Goal: Find specific page/section: Find specific page/section

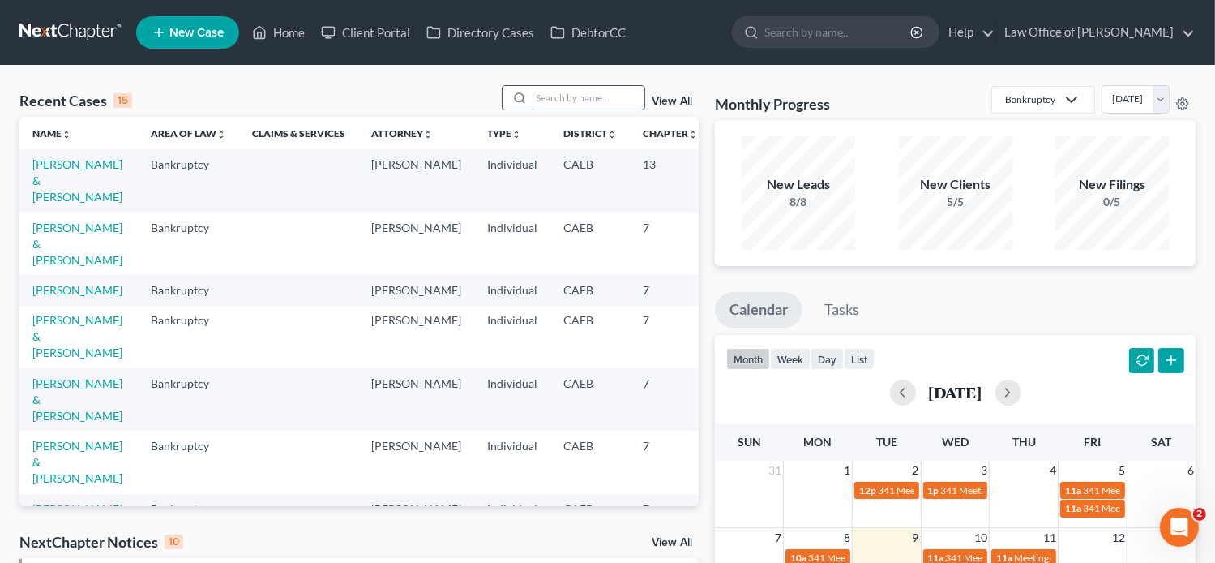
click at [579, 100] on input "search" at bounding box center [588, 98] width 114 height 24
paste input "[PERSON_NAME] and [PERSON_NAME]-"
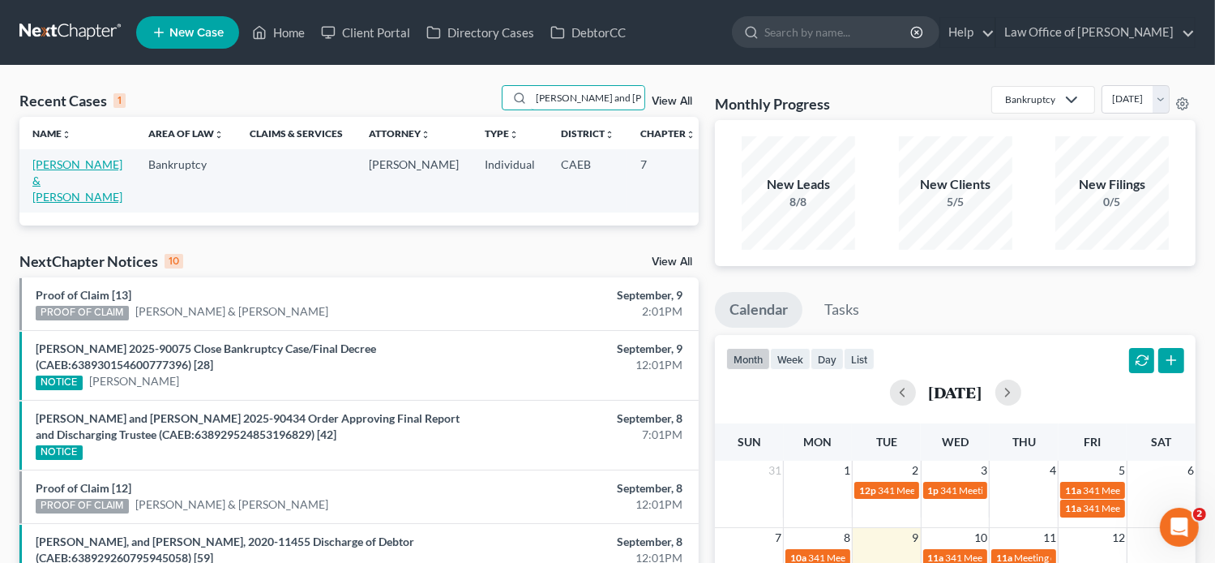
type input "[PERSON_NAME] and [PERSON_NAME]-"
click at [57, 178] on link "[PERSON_NAME] & [PERSON_NAME]" at bounding box center [77, 180] width 90 height 46
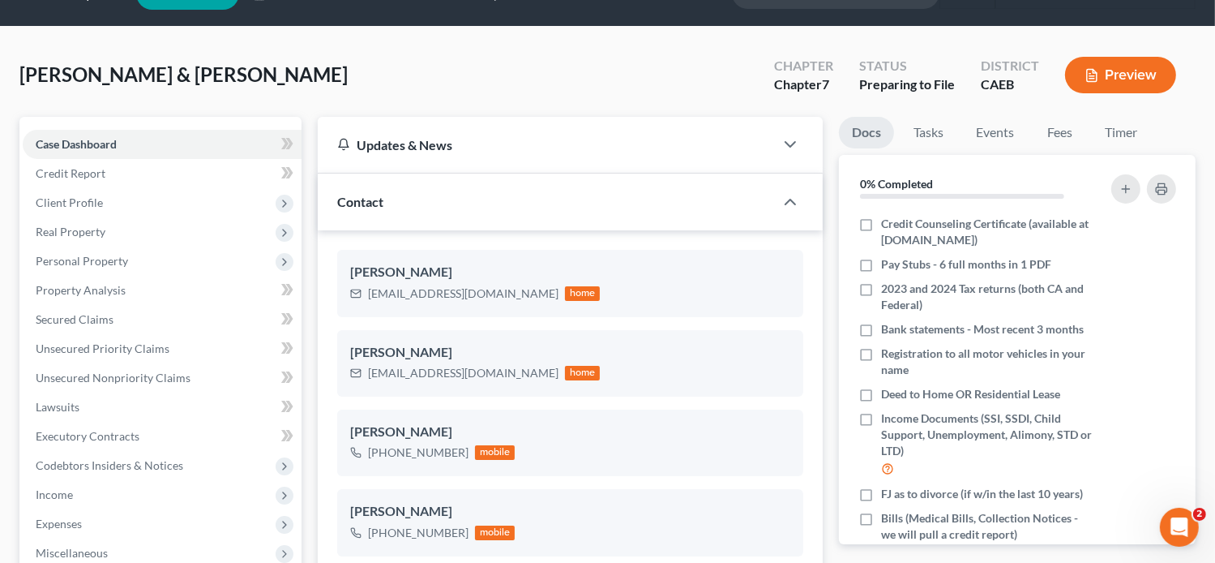
scroll to position [16, 0]
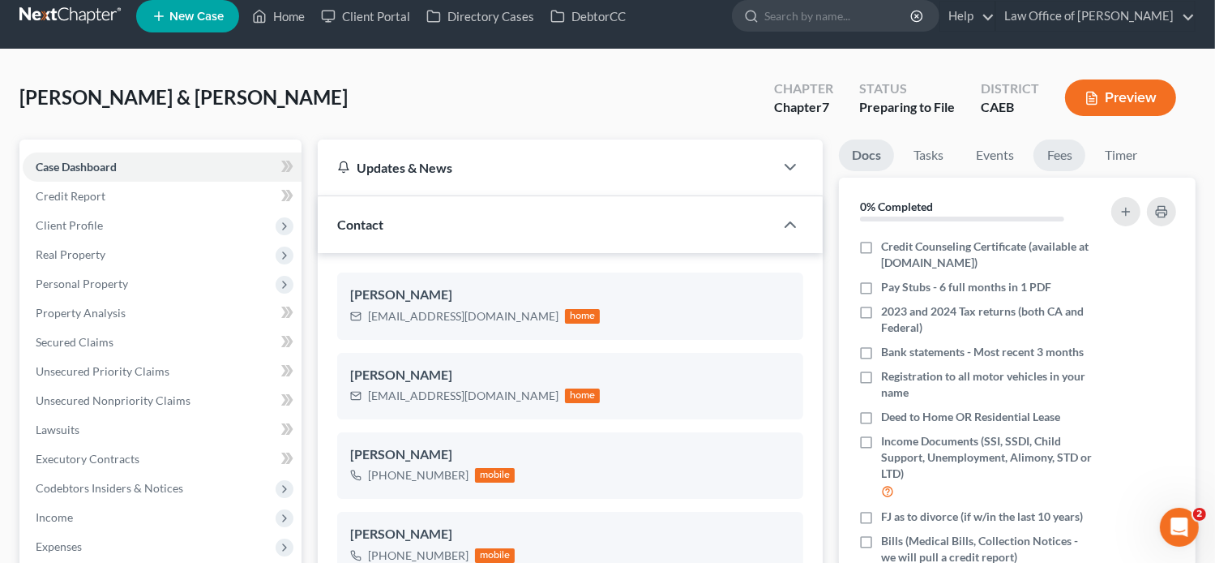
click at [1064, 162] on link "Fees" at bounding box center [1060, 155] width 52 height 32
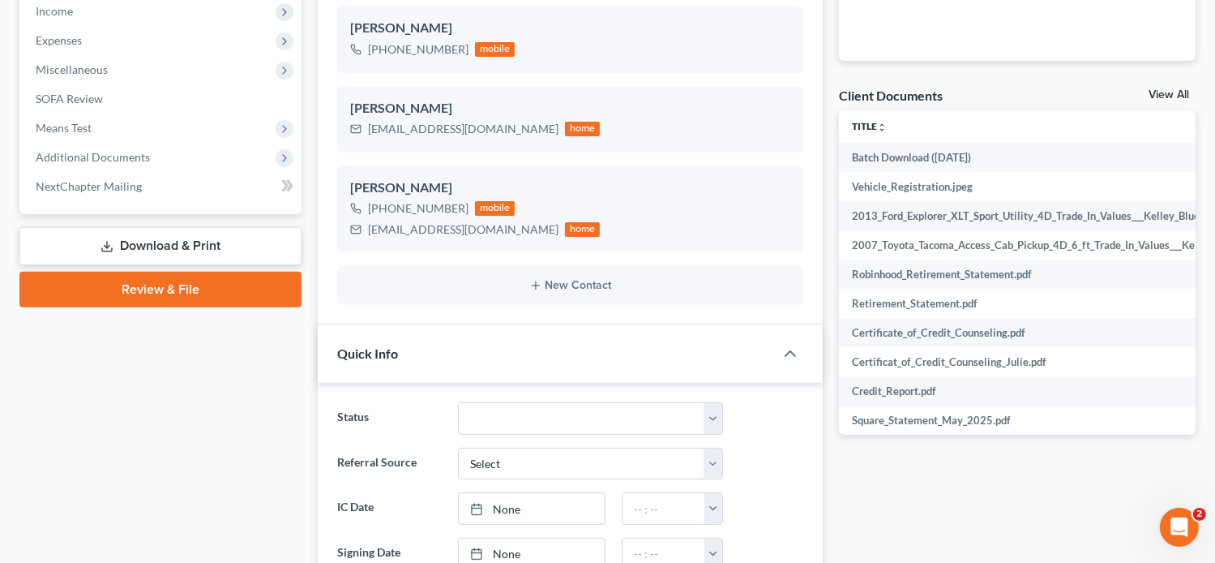
scroll to position [534, 0]
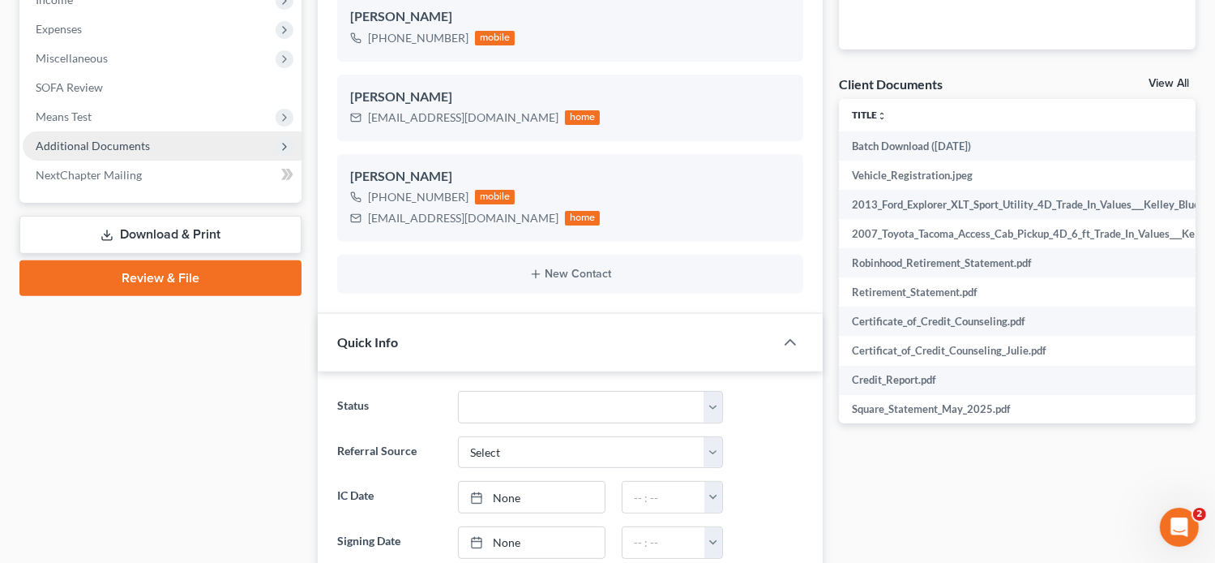
click at [118, 148] on span "Additional Documents" at bounding box center [93, 146] width 114 height 14
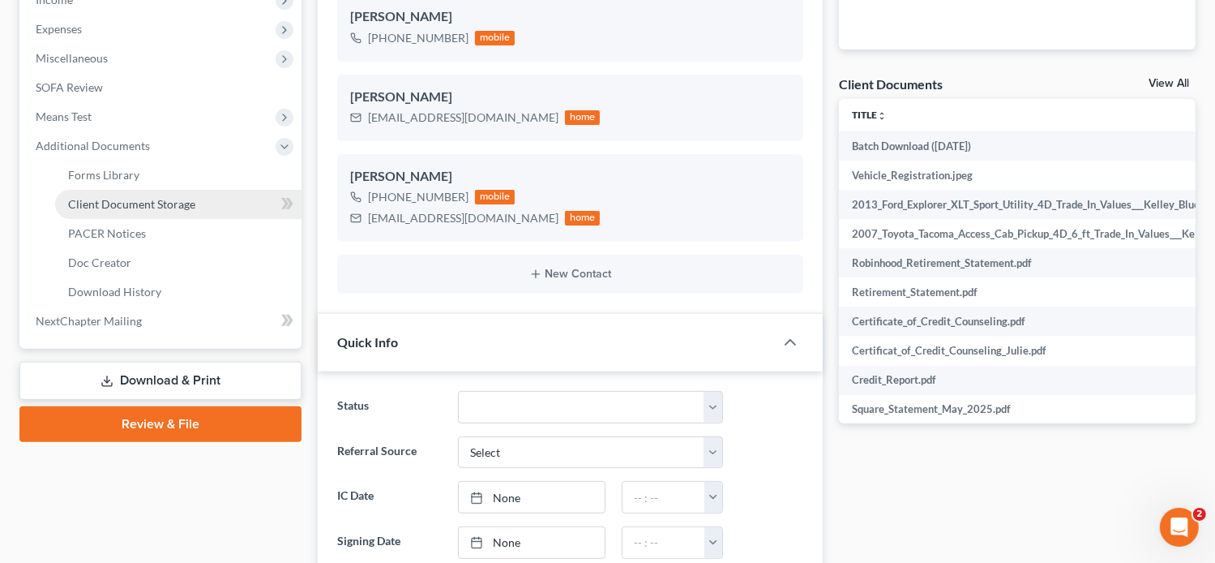
click at [144, 201] on span "Client Document Storage" at bounding box center [131, 204] width 127 height 14
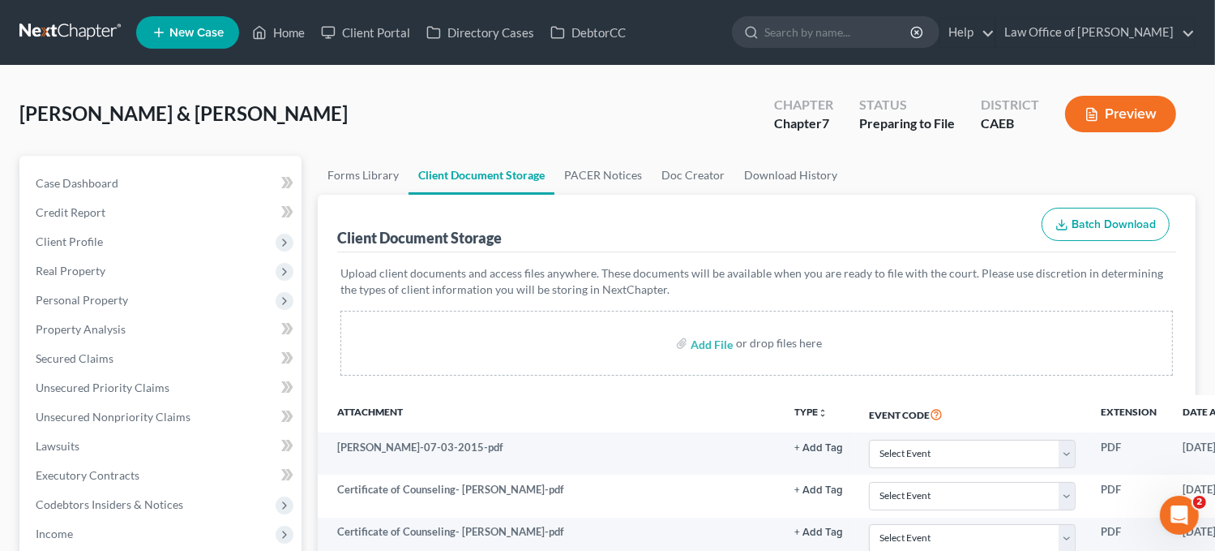
click at [337, 133] on div "[PERSON_NAME] & [PERSON_NAME] Upgraded Chapter Chapter 7 Status Preparing to Fi…" at bounding box center [607, 120] width 1176 height 71
click at [104, 186] on span "Case Dashboard" at bounding box center [77, 183] width 83 height 14
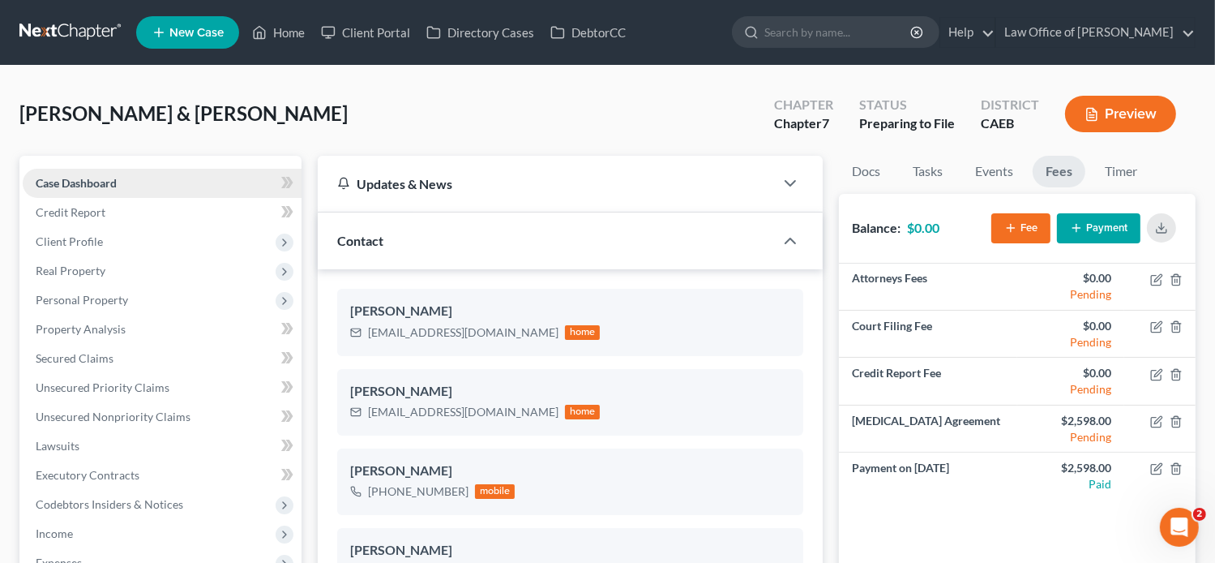
scroll to position [806, 0]
click at [109, 187] on span "Case Dashboard" at bounding box center [76, 183] width 81 height 14
click at [302, 40] on link "Home" at bounding box center [278, 32] width 69 height 29
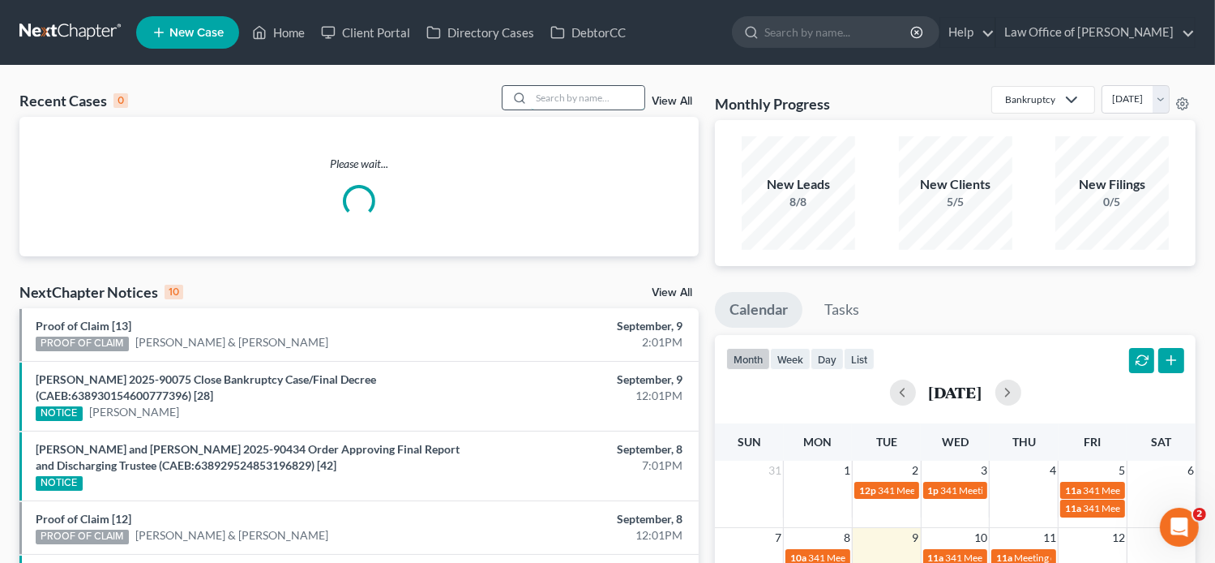
click at [548, 101] on input "search" at bounding box center [588, 98] width 114 height 24
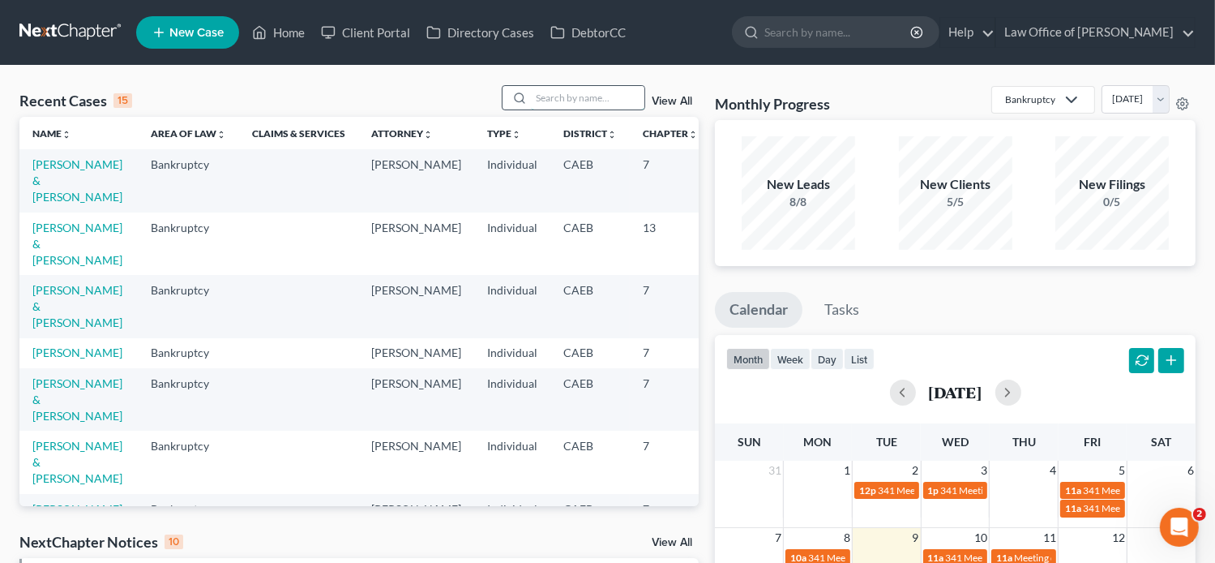
paste input "[PERSON_NAME]"
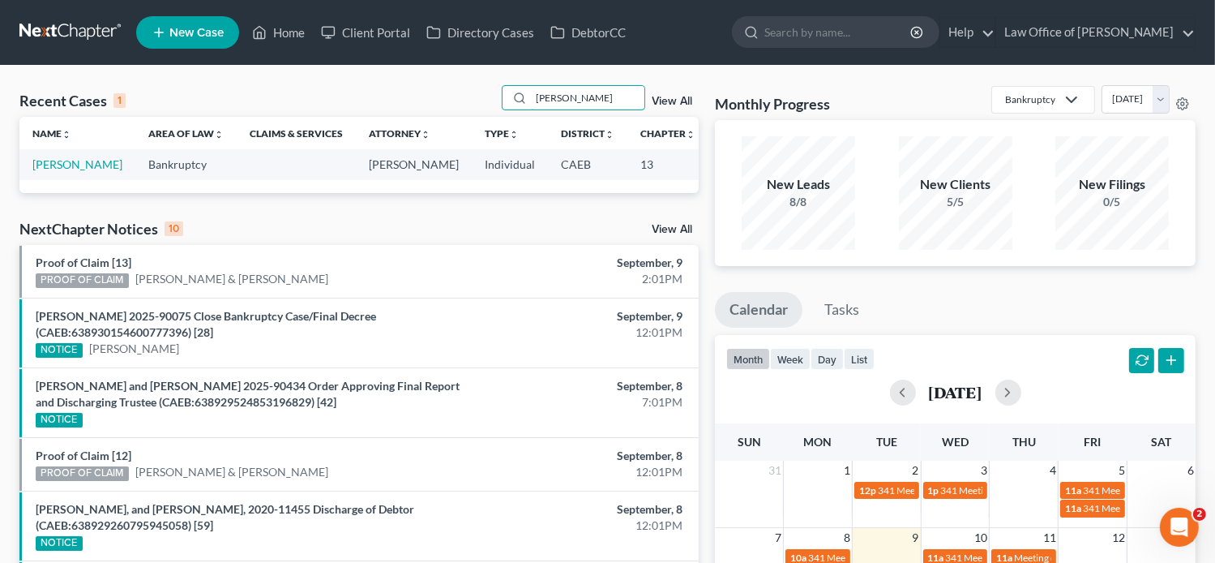
type input "[PERSON_NAME]"
drag, startPoint x: 578, startPoint y: 108, endPoint x: 513, endPoint y: 118, distance: 65.6
click at [513, 118] on div "Recent Cases 1 [PERSON_NAME] View All Name unfold_more expand_more expand_less …" at bounding box center [358, 139] width 679 height 108
paste input "[PERSON_NAME],"
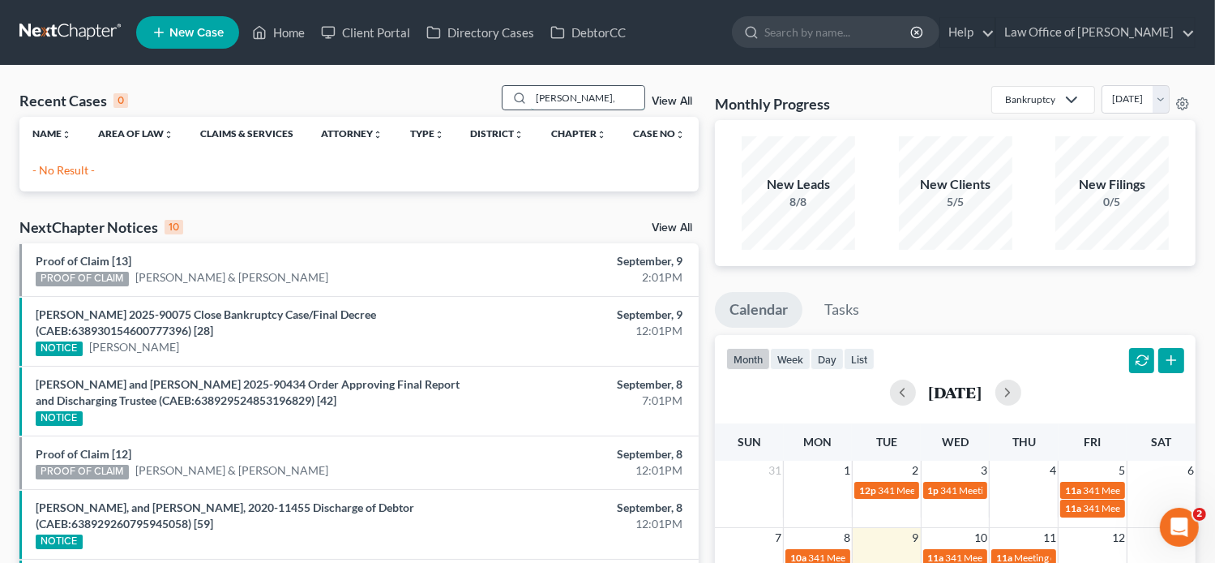
type input "[PERSON_NAME]"
drag, startPoint x: 590, startPoint y: 103, endPoint x: 435, endPoint y: 118, distance: 155.6
click at [435, 118] on div "Recent Cases 0 [PERSON_NAME] View All Name unfold_more expand_more expand_less …" at bounding box center [358, 138] width 679 height 106
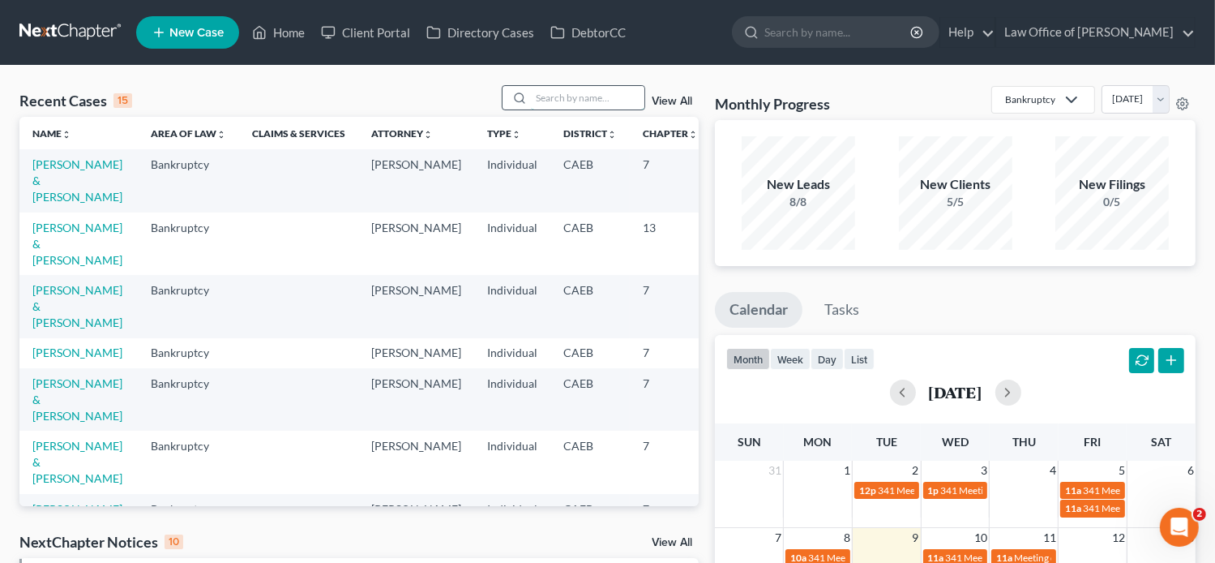
paste input "Abbey"
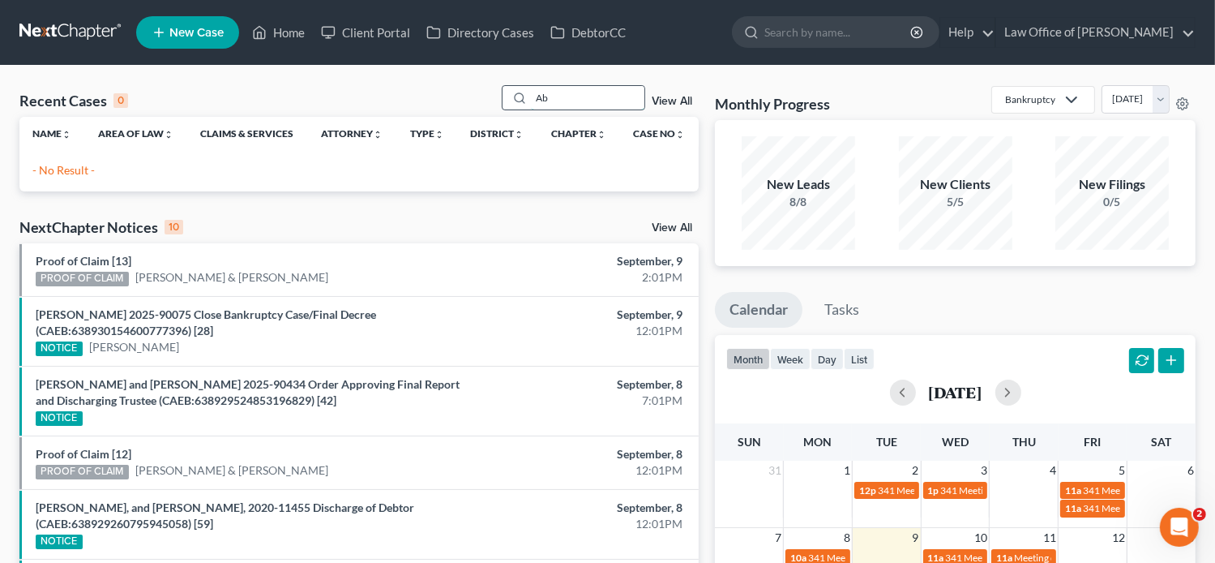
type input "A"
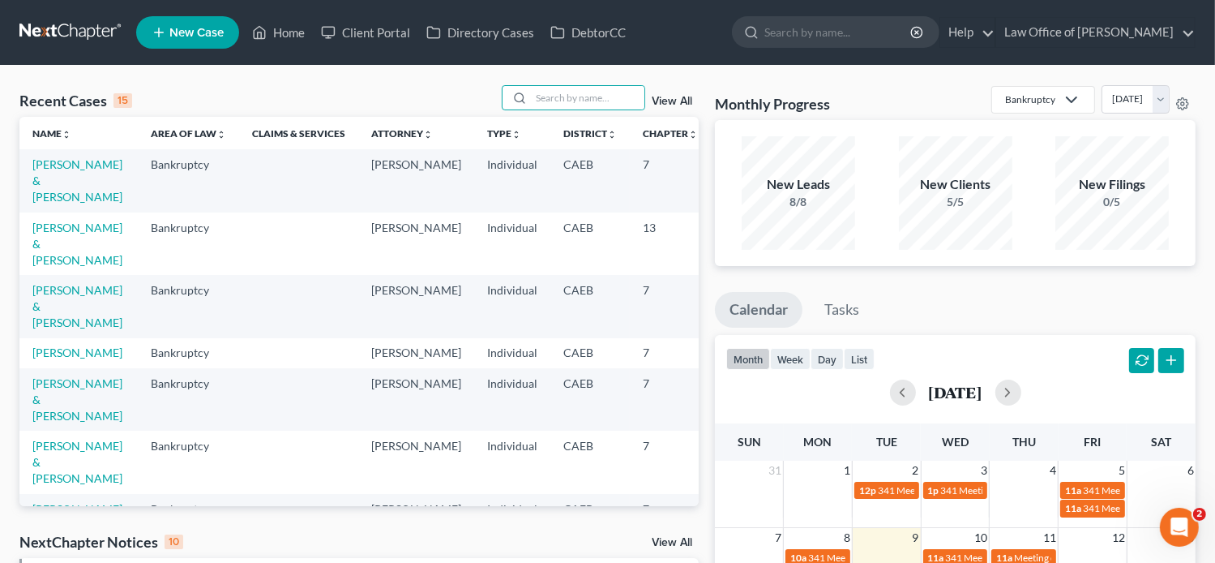
click at [615, 97] on input "search" at bounding box center [588, 98] width 114 height 24
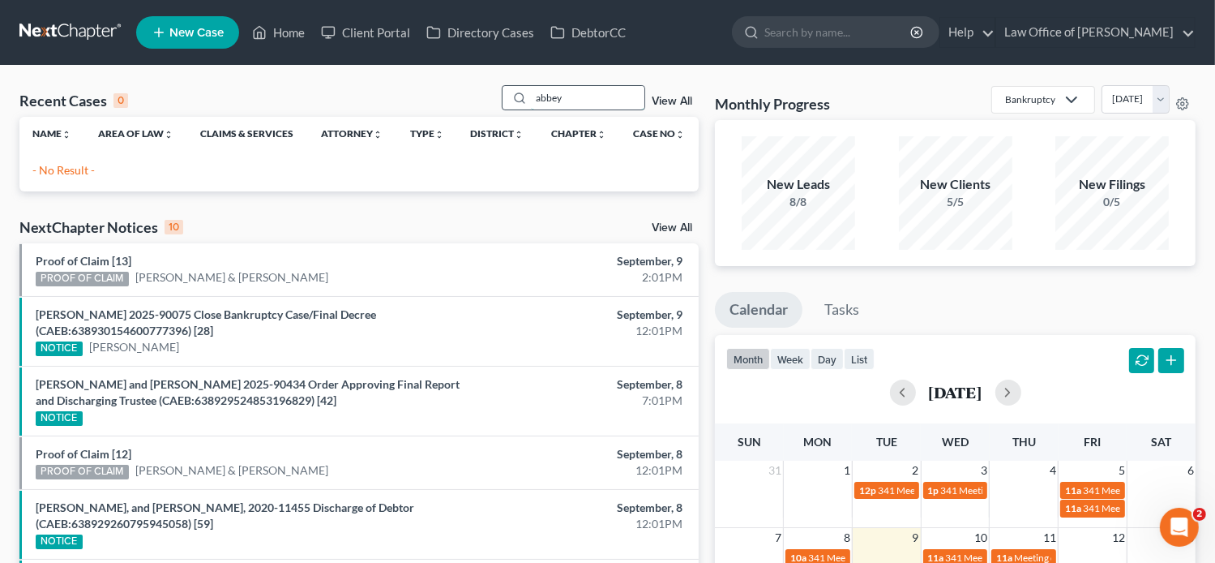
click at [615, 97] on input "abbey" at bounding box center [588, 98] width 114 height 24
type input "a"
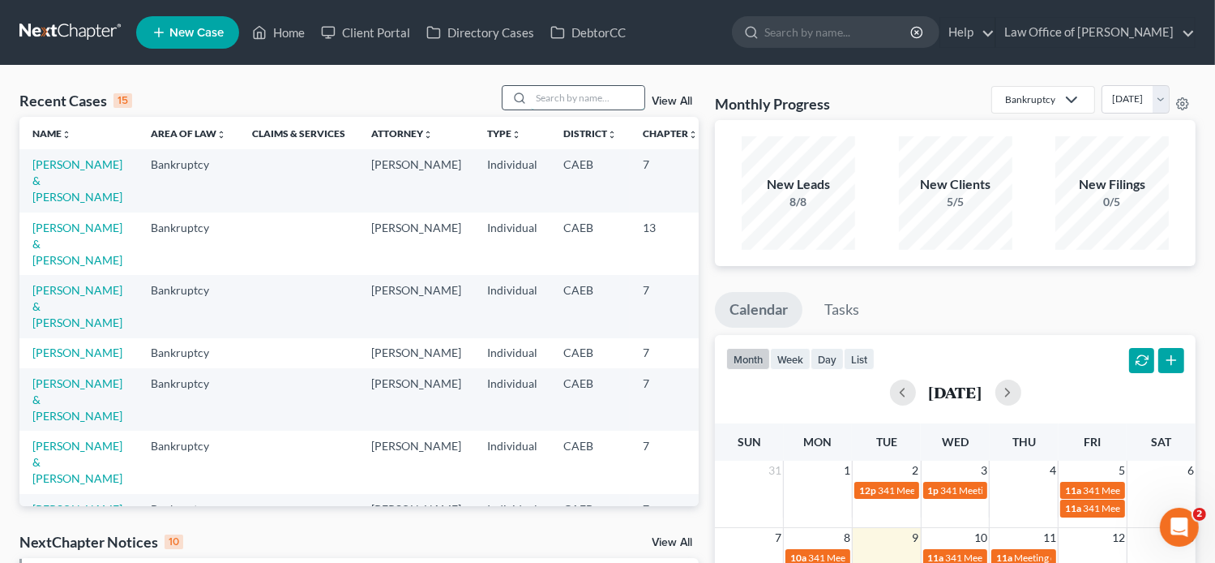
click at [585, 98] on input "search" at bounding box center [588, 98] width 114 height 24
paste input "[PERSON_NAME]"
type input "[PERSON_NAME]"
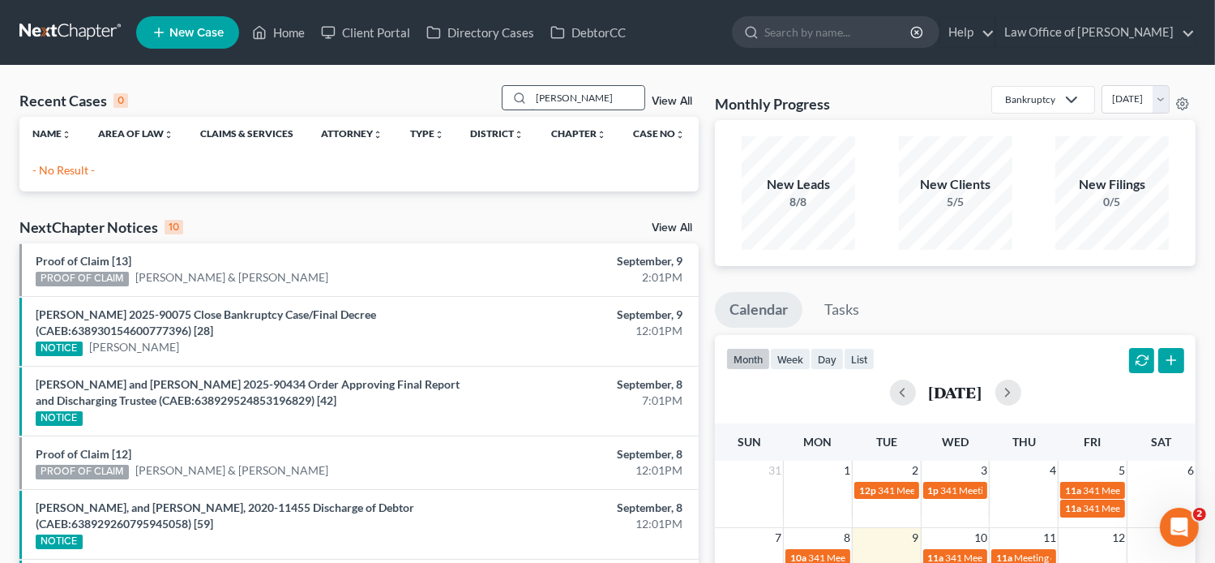
drag, startPoint x: 585, startPoint y: 103, endPoint x: 517, endPoint y: 105, distance: 68.2
click at [517, 105] on div "[PERSON_NAME]" at bounding box center [574, 97] width 144 height 25
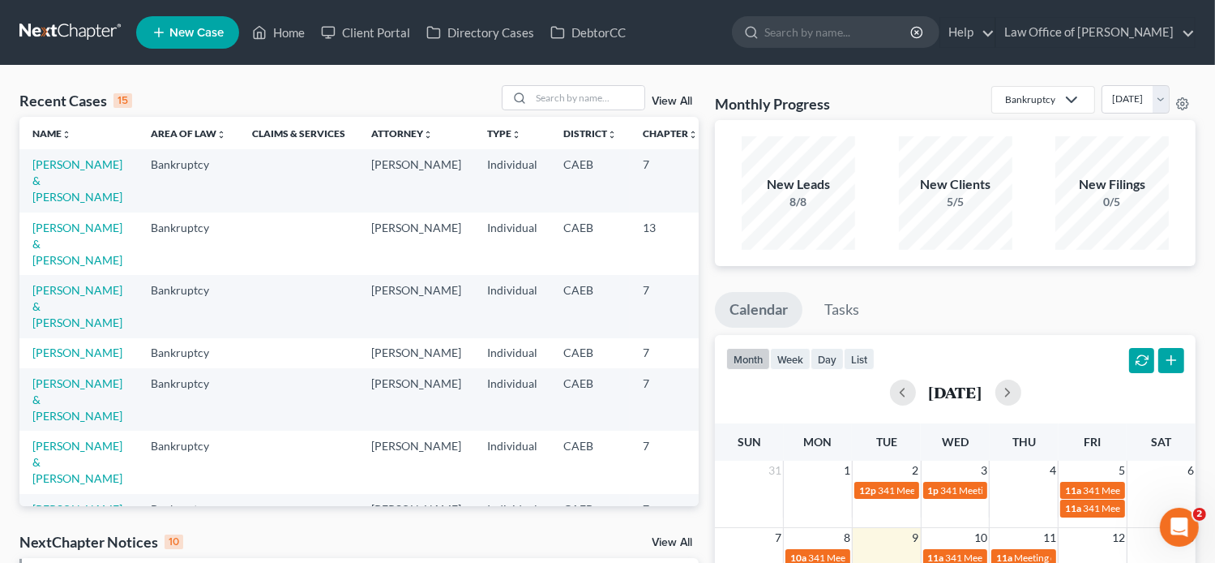
click at [630, 118] on th "Chapter unfold_more expand_more expand_less" at bounding box center [670, 133] width 81 height 32
click at [564, 95] on input "search" at bounding box center [588, 98] width 114 height 24
click at [548, 97] on input "search" at bounding box center [588, 98] width 114 height 24
paste input "[PERSON_NAME]"
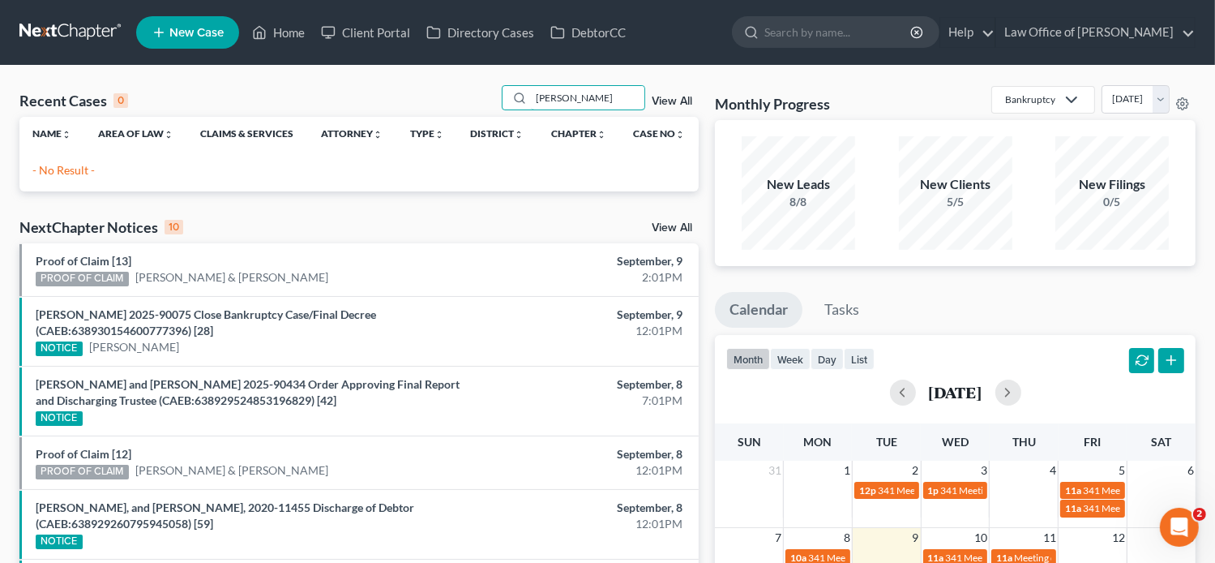
drag, startPoint x: 548, startPoint y: 97, endPoint x: 484, endPoint y: 109, distance: 65.1
click at [484, 109] on div "Recent Cases 0 [PERSON_NAME] View All" at bounding box center [358, 101] width 679 height 32
type input "s"
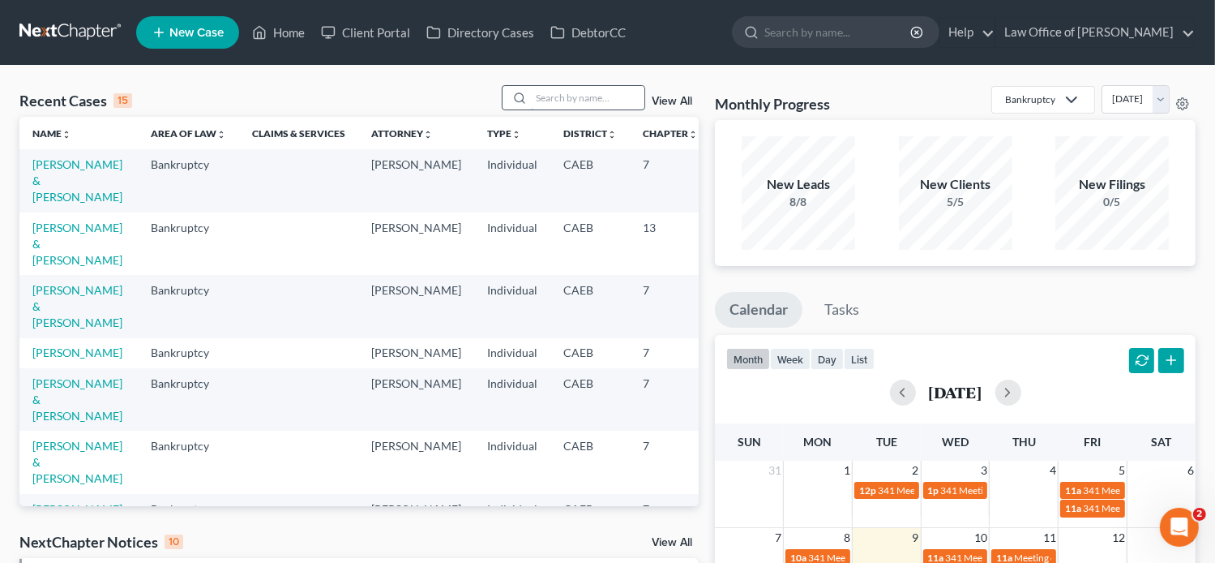
click at [564, 98] on input "search" at bounding box center [588, 98] width 114 height 24
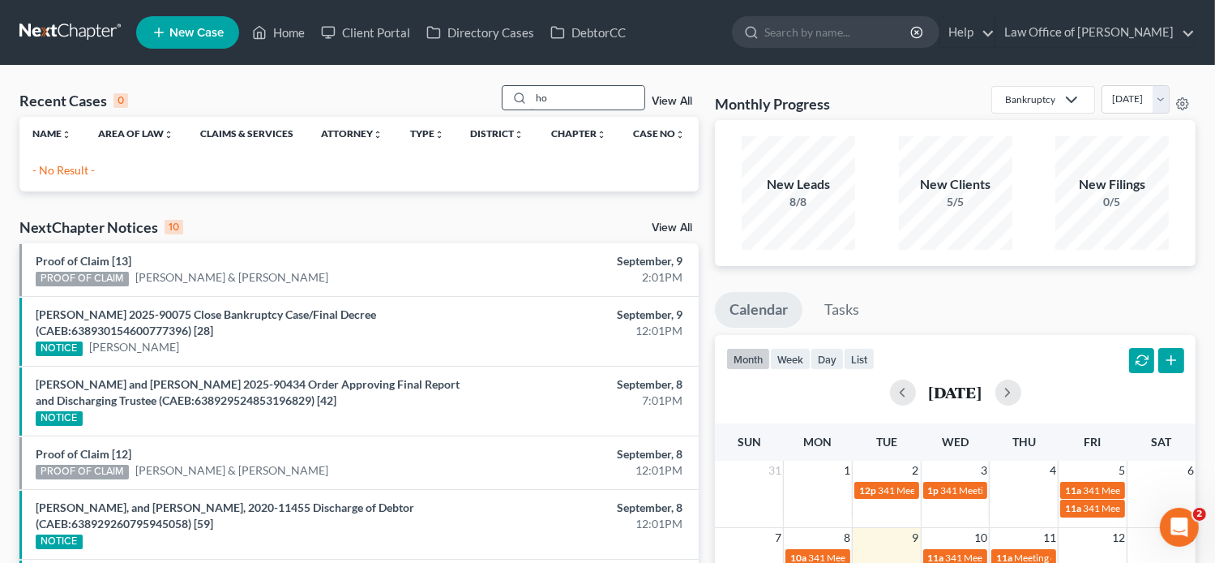
type input "h"
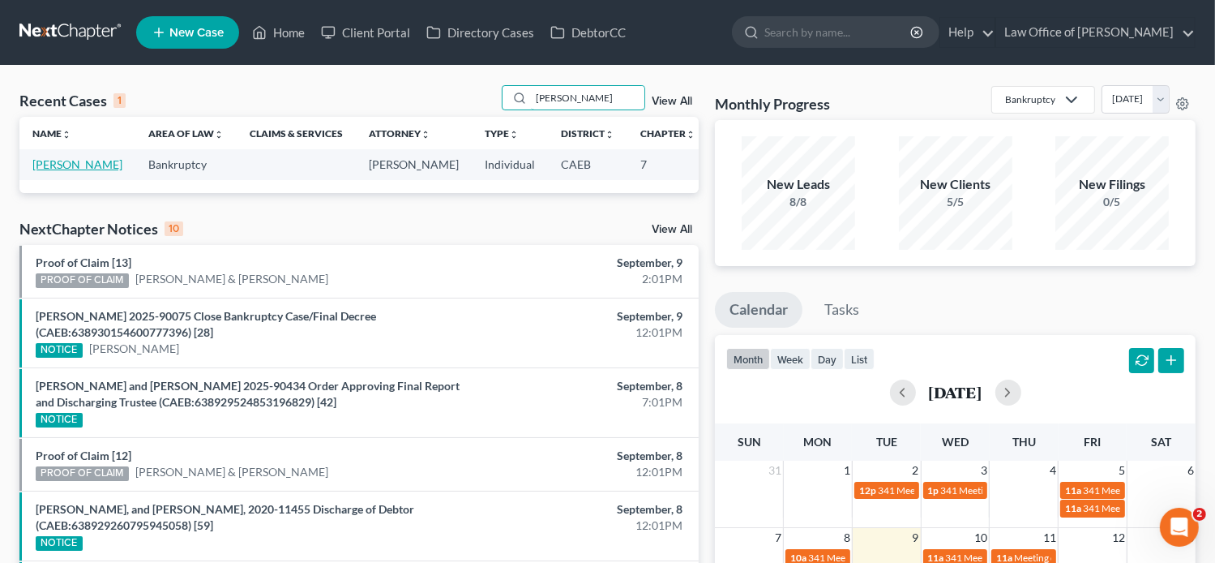
type input "[PERSON_NAME]"
click at [58, 171] on link "[PERSON_NAME]" at bounding box center [77, 164] width 90 height 14
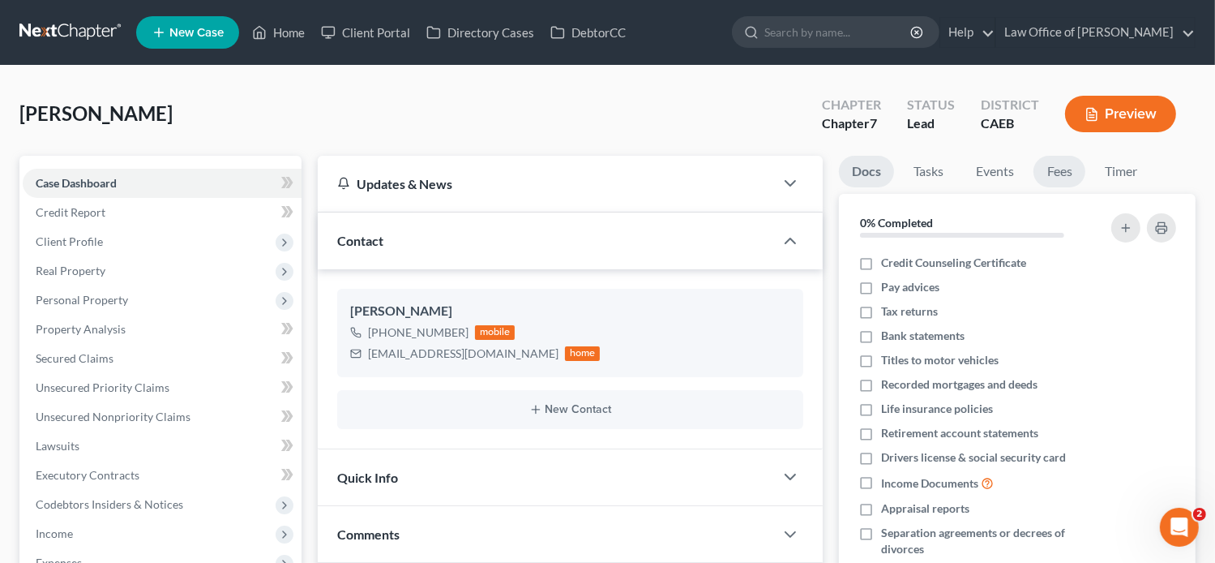
click at [1039, 176] on link "Fees" at bounding box center [1060, 172] width 52 height 32
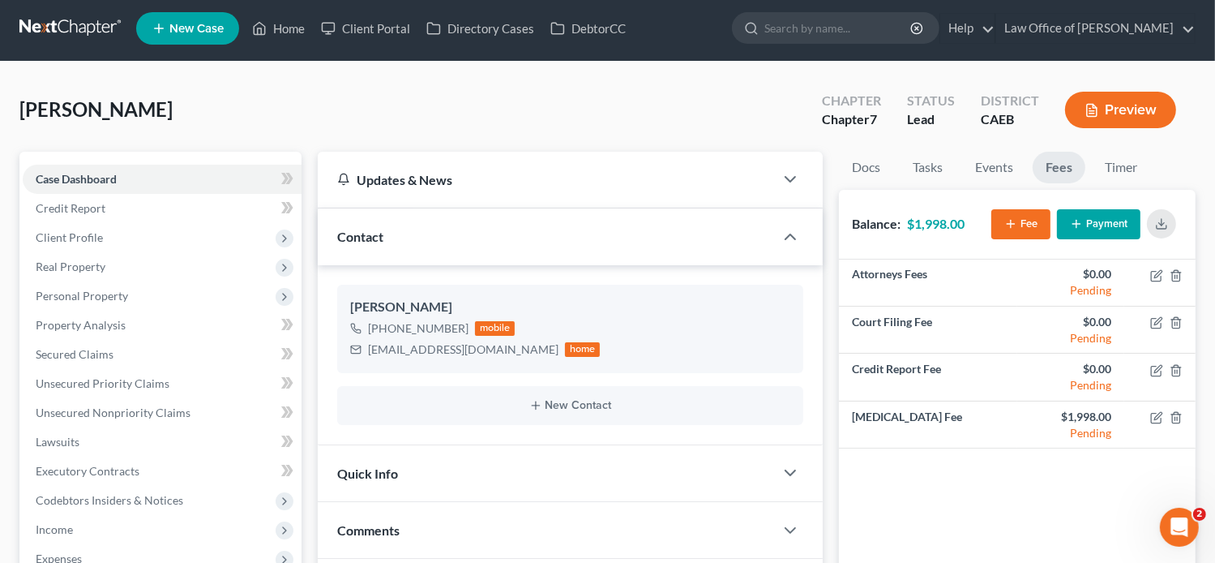
scroll to position [5, 0]
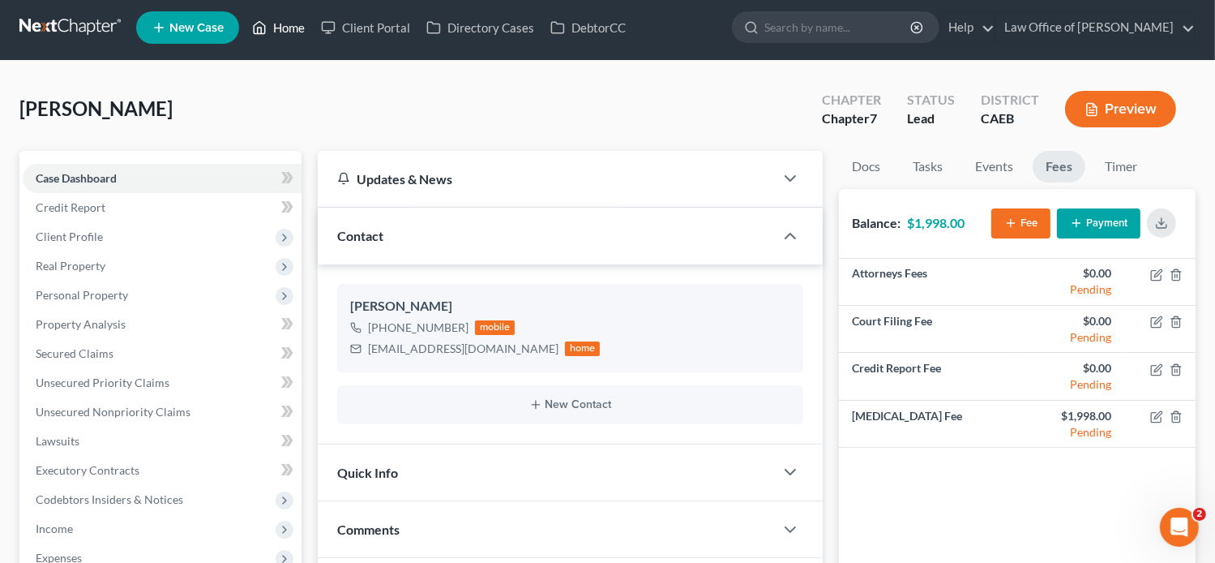
click at [272, 32] on link "Home" at bounding box center [278, 27] width 69 height 29
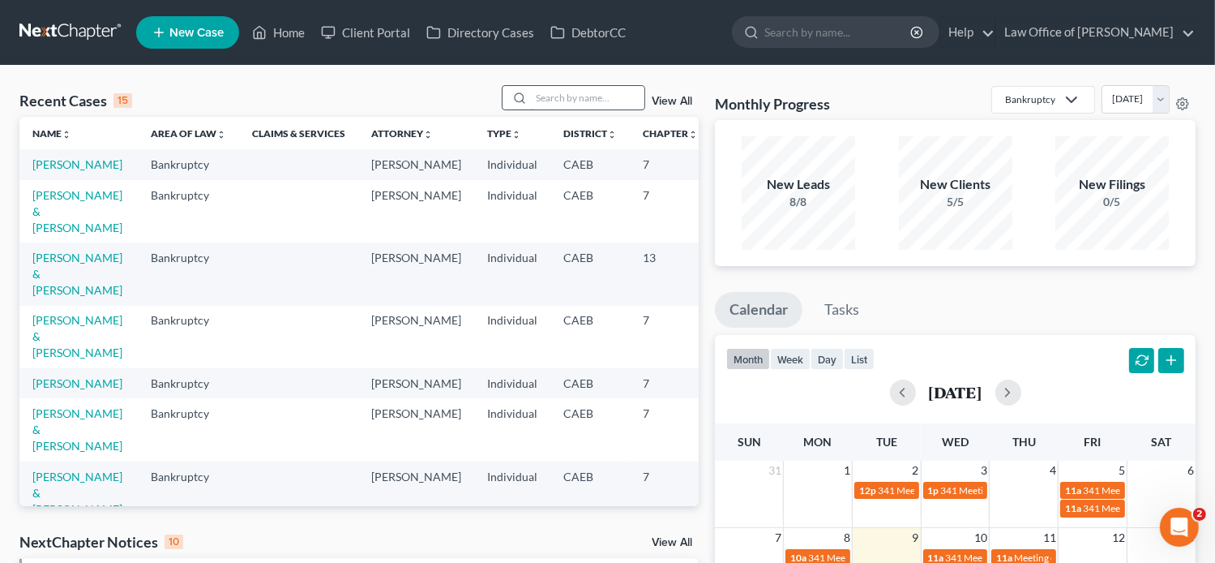
paste input "[PERSON_NAME],"
click at [631, 220] on td "7" at bounding box center [670, 211] width 81 height 62
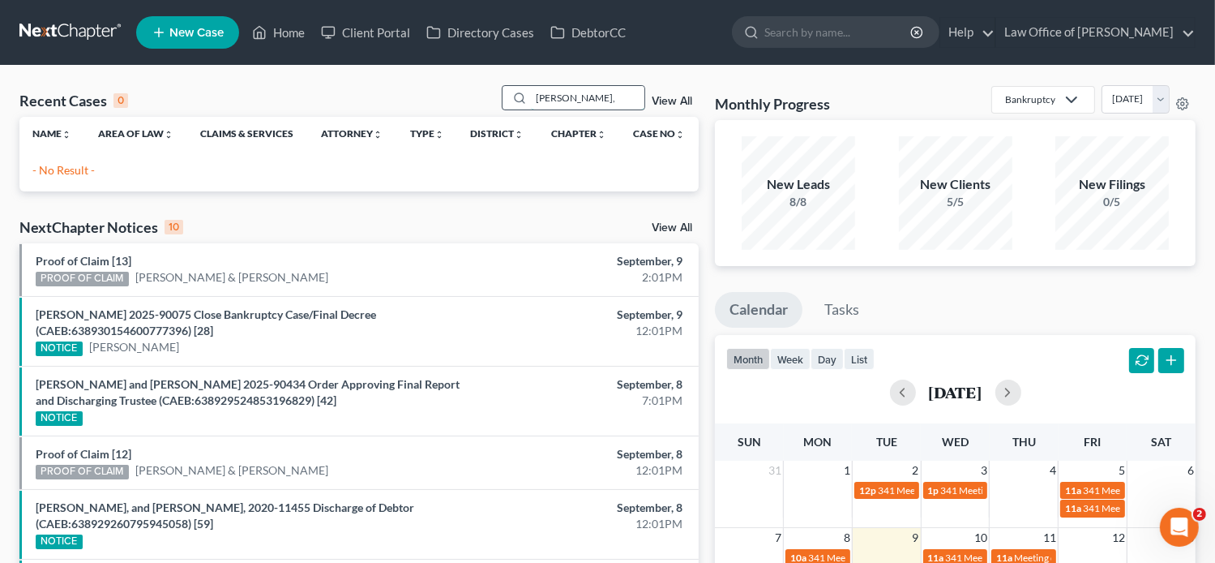
click at [624, 95] on input "[PERSON_NAME]," at bounding box center [588, 98] width 114 height 24
type input "[PERSON_NAME]"
drag, startPoint x: 585, startPoint y: 98, endPoint x: 529, endPoint y: 97, distance: 55.1
click at [531, 97] on input "[PERSON_NAME]" at bounding box center [588, 98] width 114 height 24
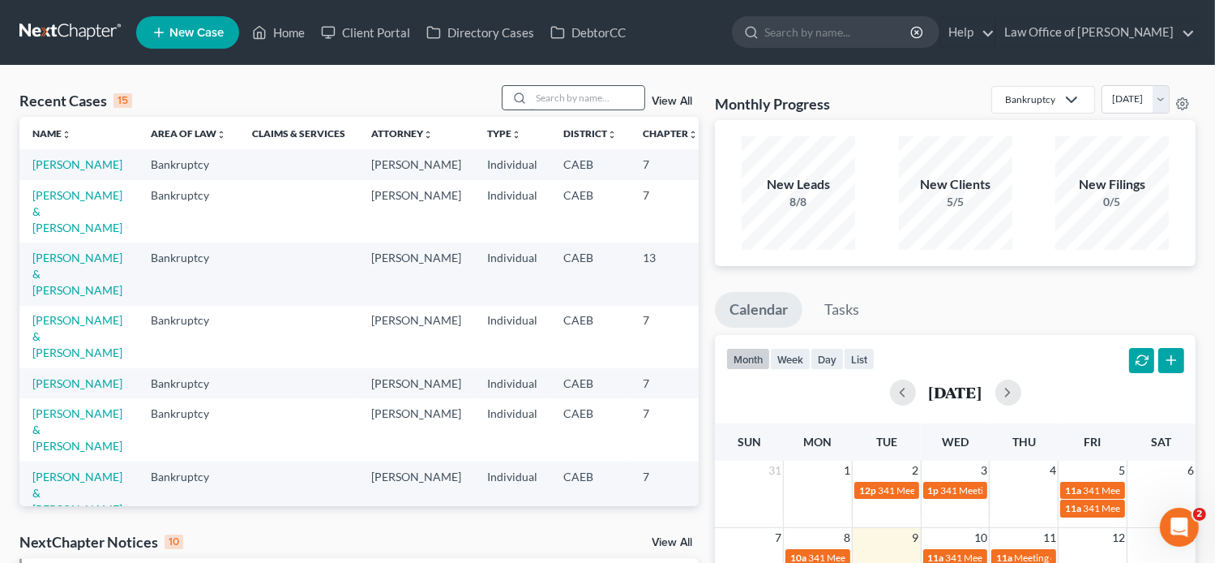
paste input "[PERSON_NAME]"
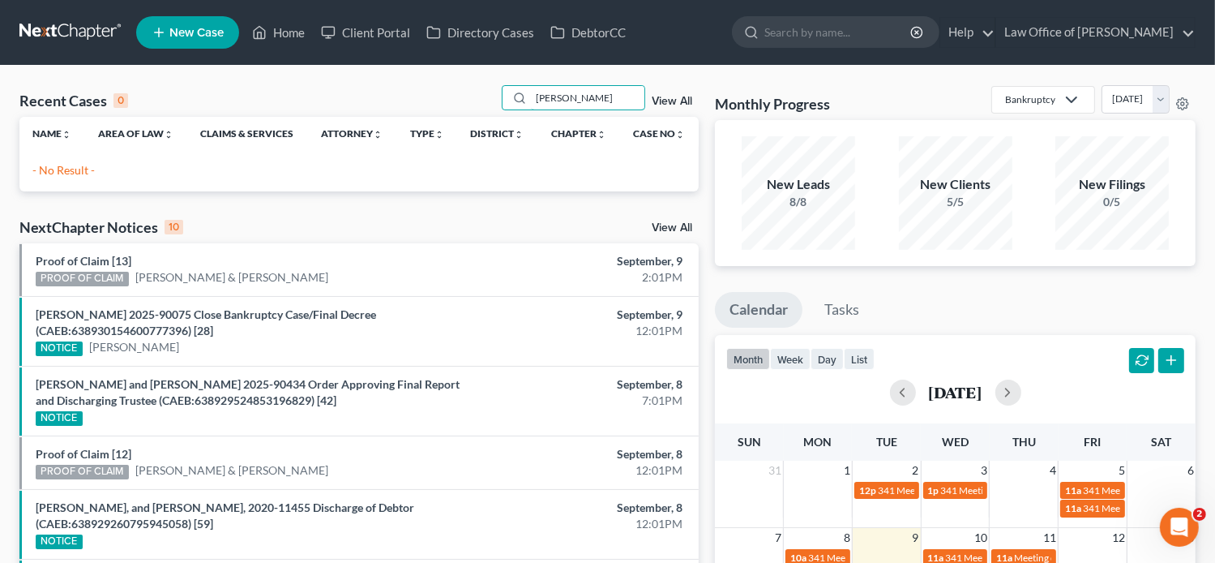
type input "[PERSON_NAME]"
drag, startPoint x: 613, startPoint y: 97, endPoint x: 426, endPoint y: 111, distance: 187.8
click at [426, 111] on div "Recent Cases 0 [PERSON_NAME] View All" at bounding box center [358, 101] width 679 height 32
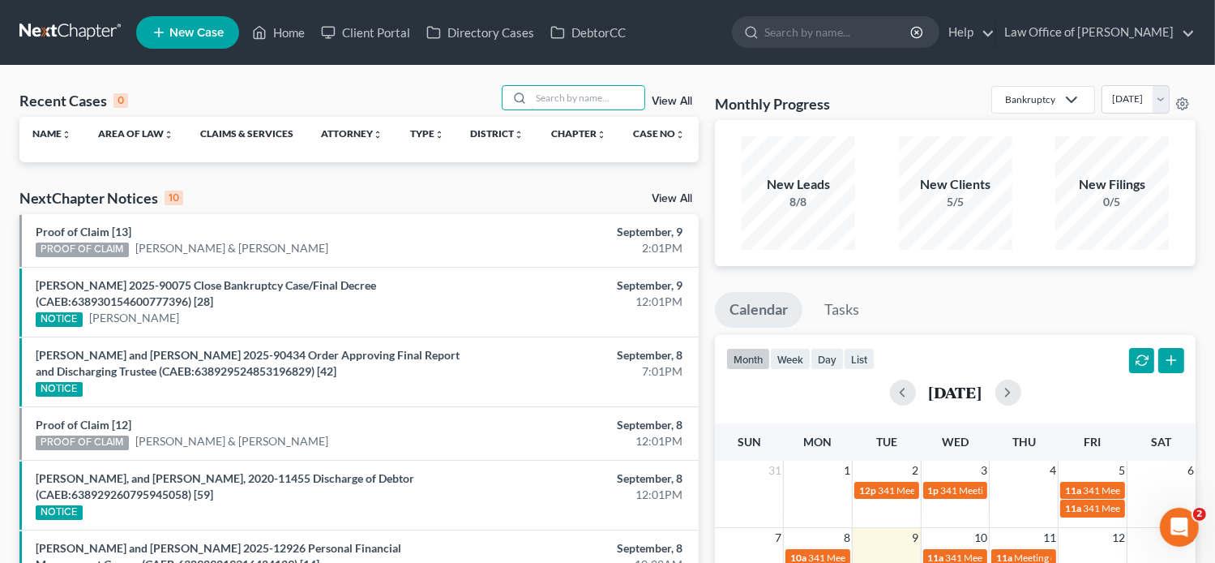
paste input "Trinity A [PERSON_NAME]"
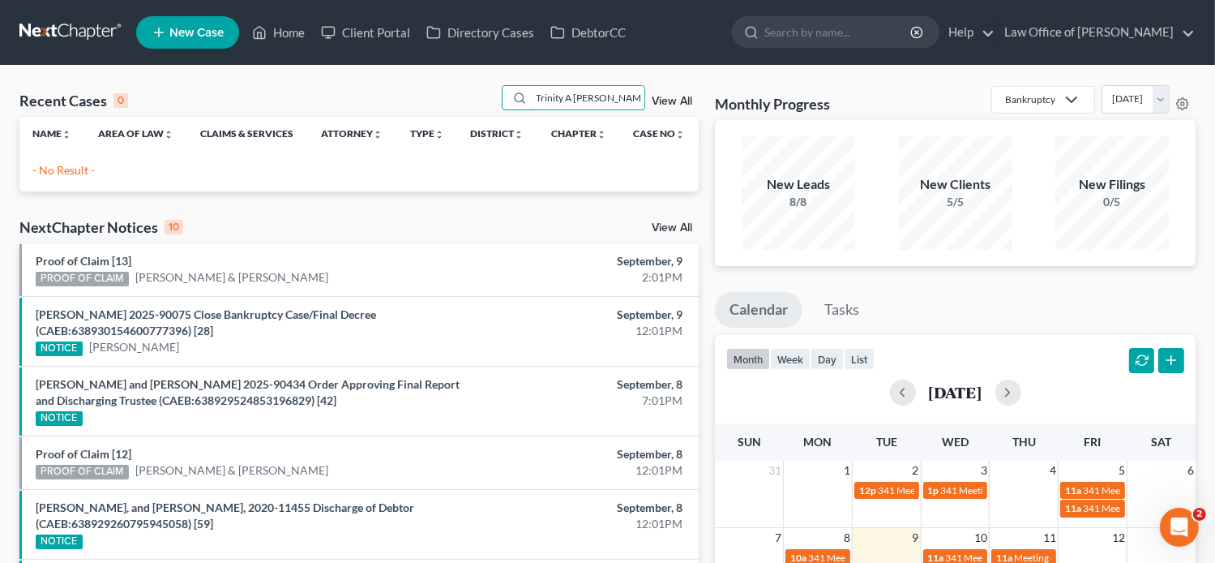
type input "Trinity A [PERSON_NAME]"
